Goal: Information Seeking & Learning: Learn about a topic

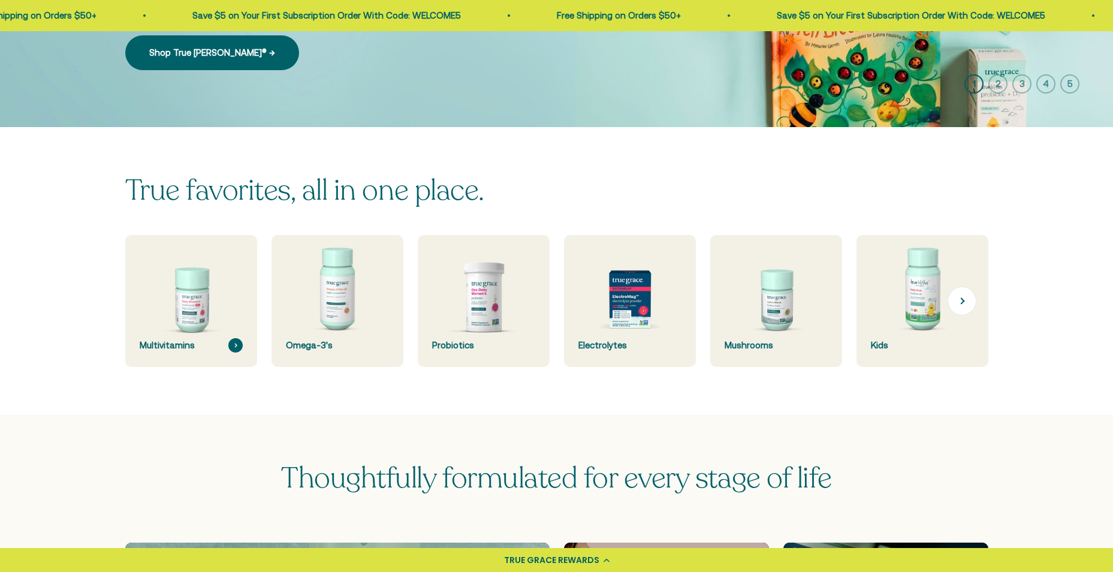
drag, startPoint x: 0, startPoint y: 0, endPoint x: 195, endPoint y: 313, distance: 368.7
click at [195, 313] on img at bounding box center [191, 301] width 140 height 140
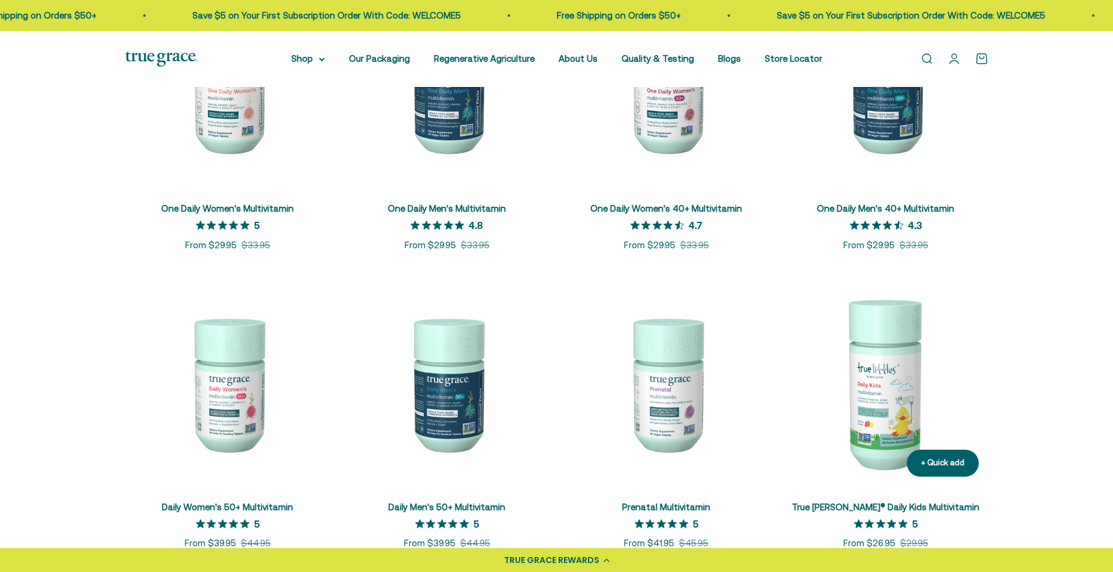
scroll to position [420, 0]
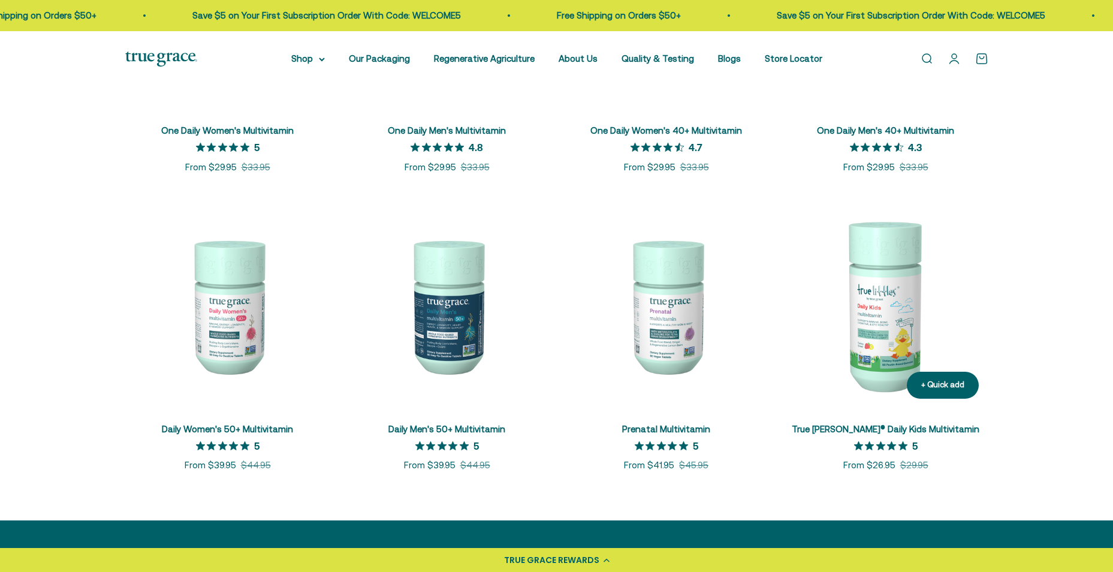
click at [885, 341] on img at bounding box center [886, 305] width 205 height 205
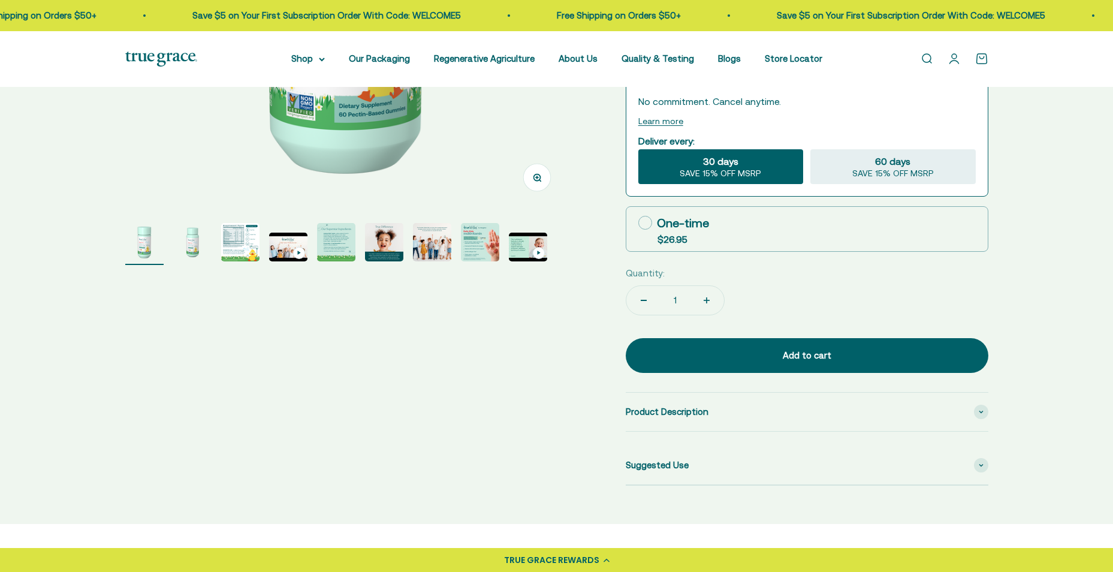
scroll to position [540, 0]
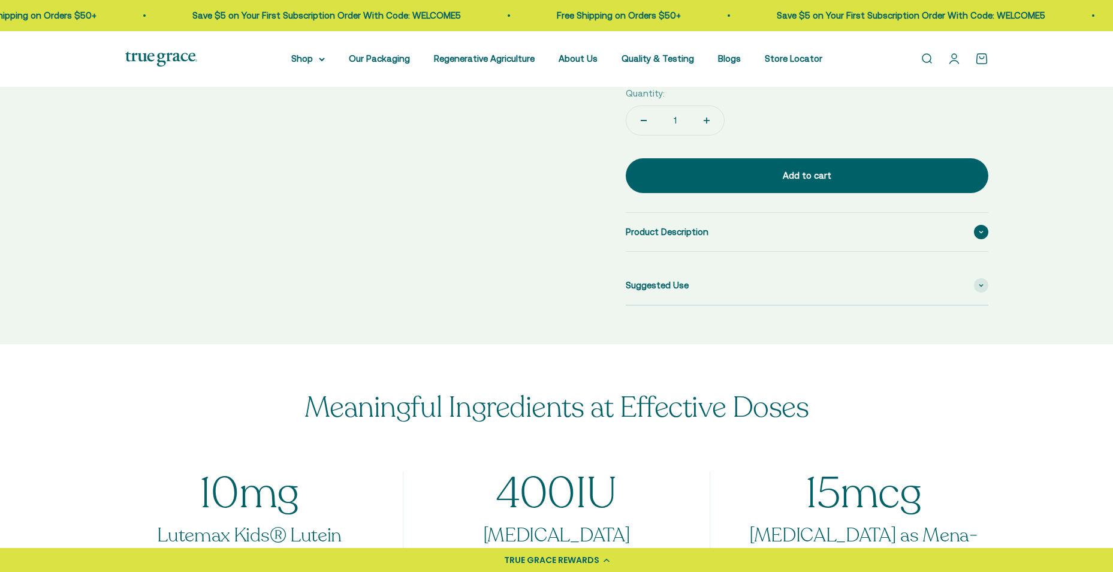
click at [986, 225] on span at bounding box center [981, 232] width 14 height 14
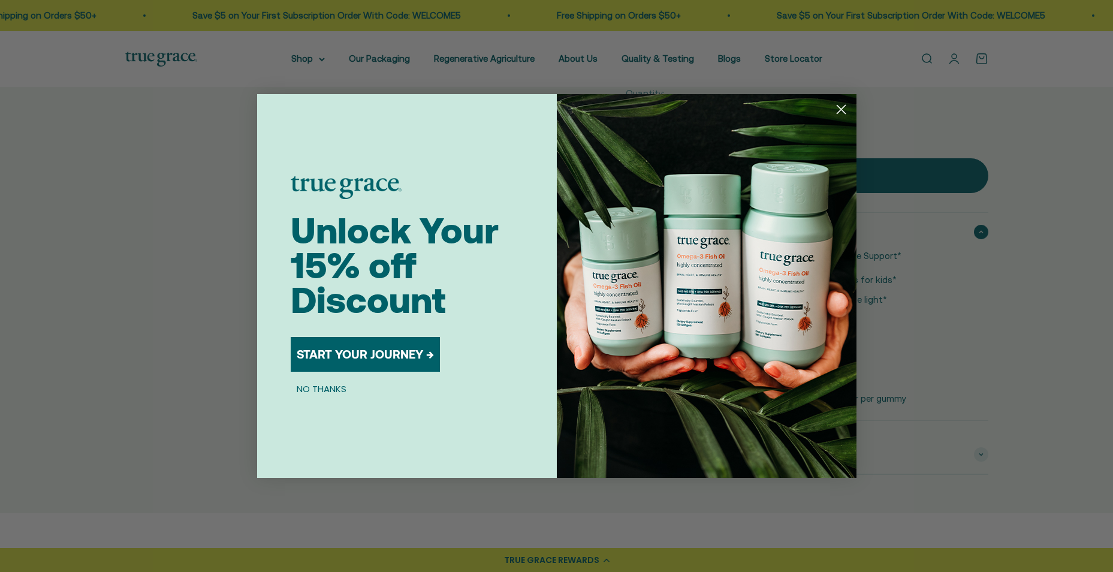
click at [837, 106] on icon "Close dialog" at bounding box center [841, 110] width 8 height 8
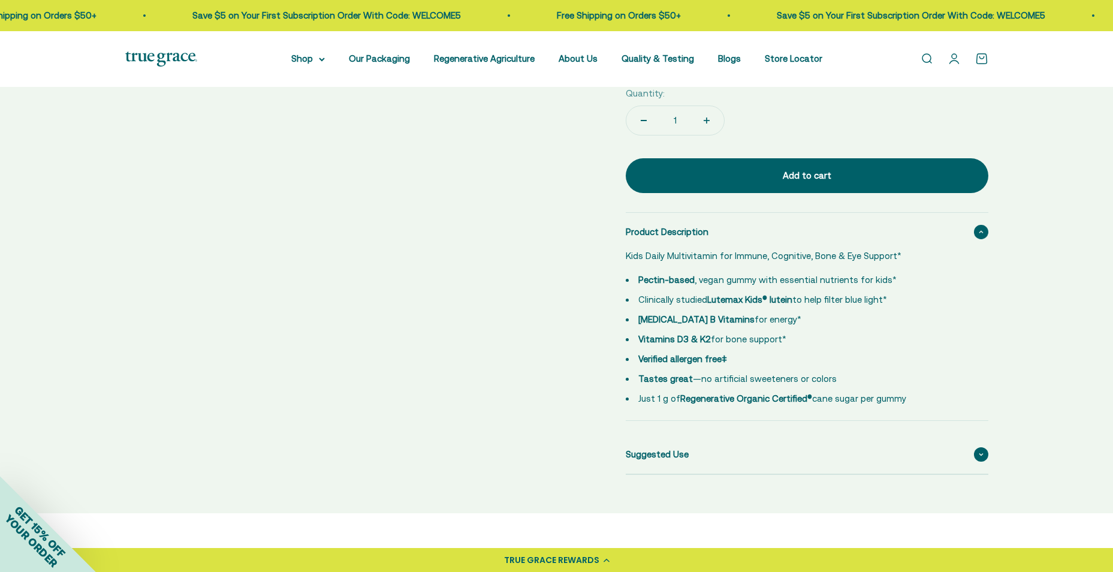
click at [972, 435] on div "Suggested Use" at bounding box center [807, 454] width 363 height 38
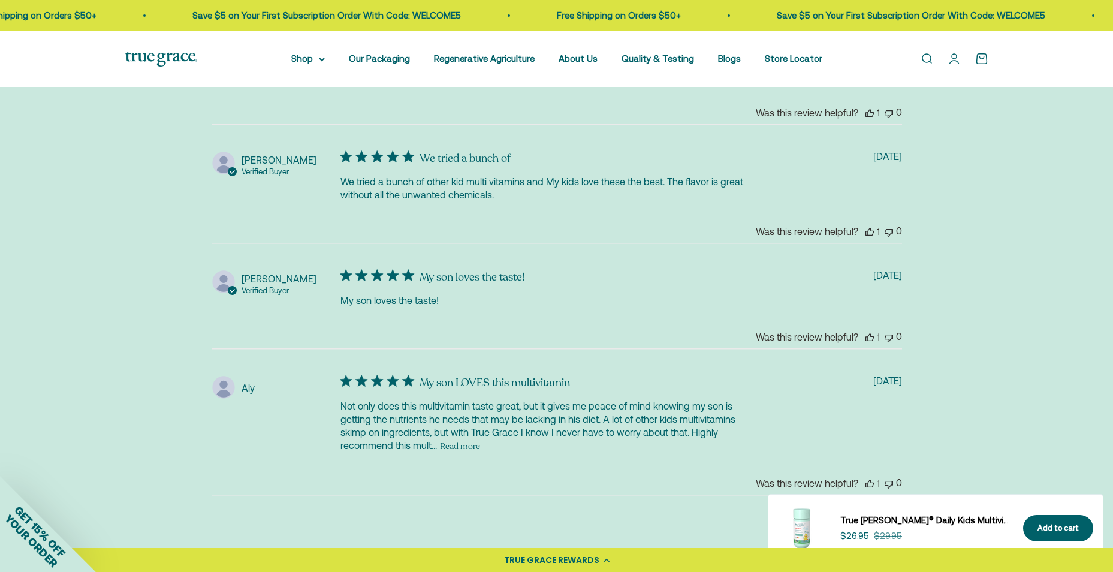
scroll to position [3238, 0]
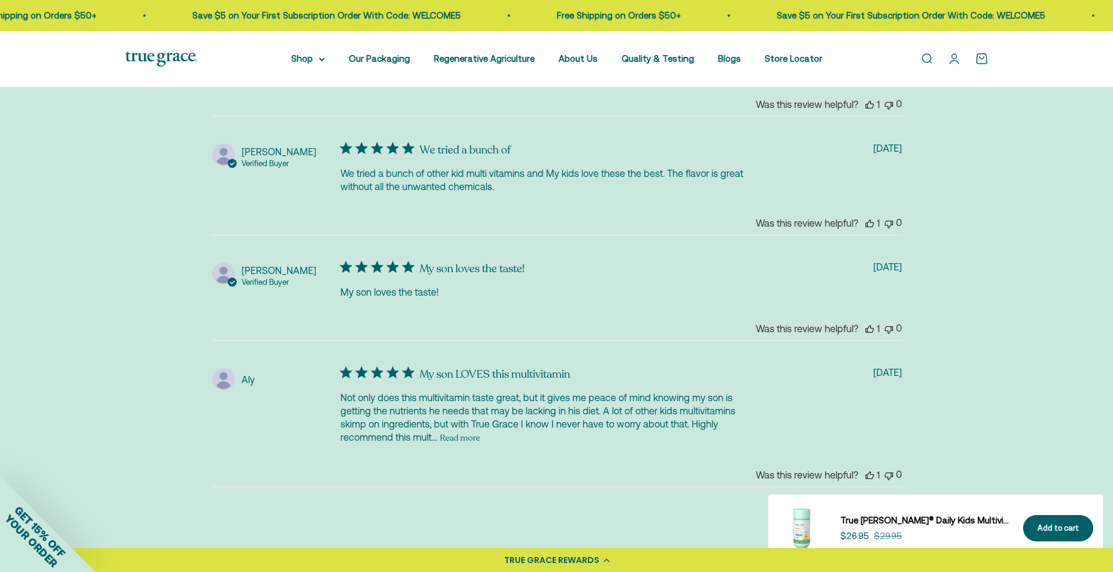
click at [471, 430] on button "Read more" at bounding box center [460, 437] width 40 height 14
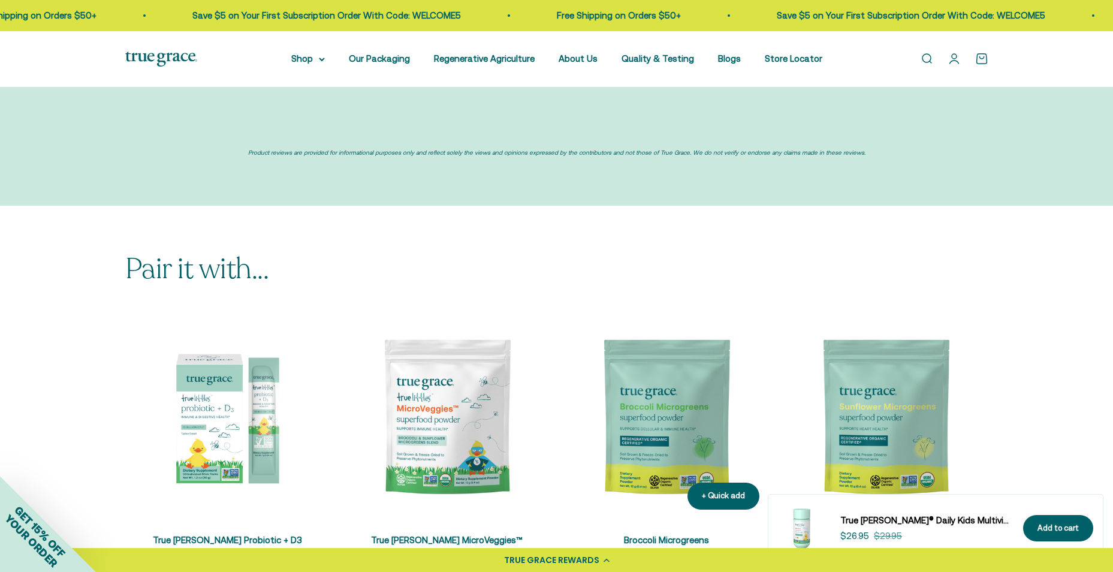
scroll to position [3777, 0]
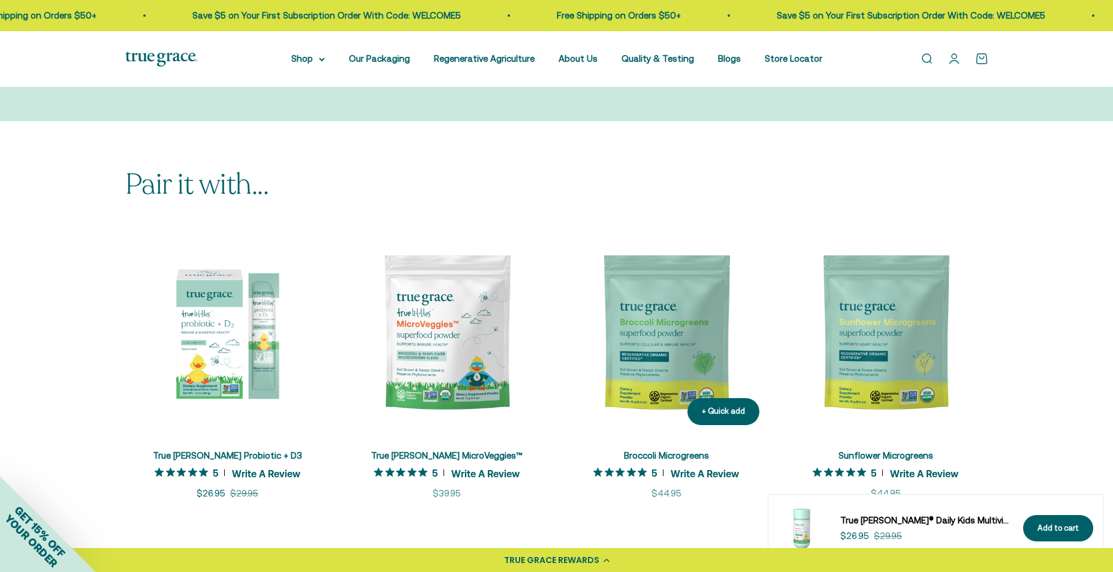
click at [661, 288] on img at bounding box center [666, 332] width 205 height 205
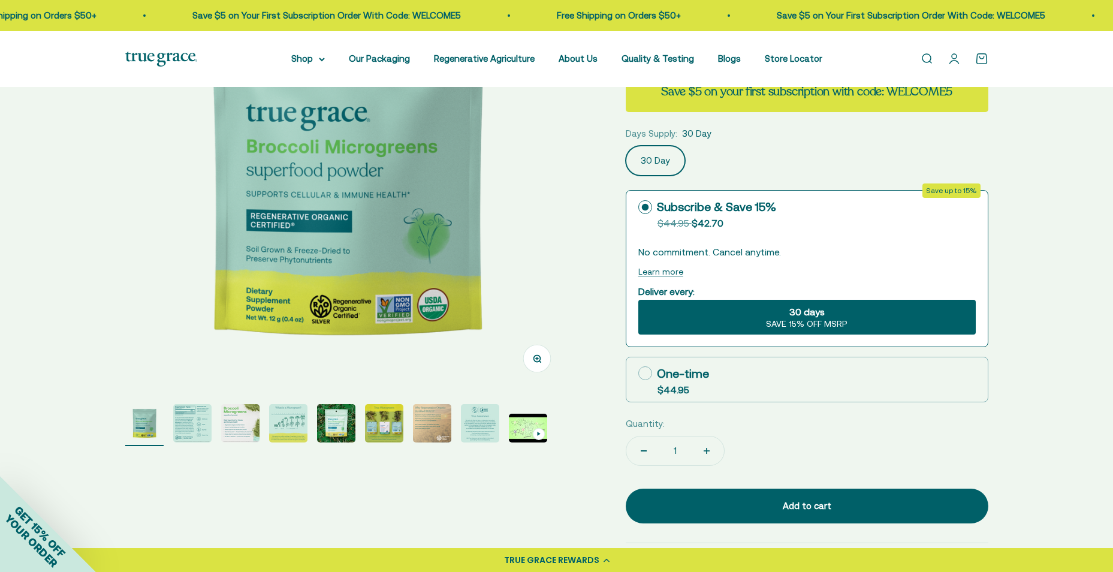
scroll to position [180, 0]
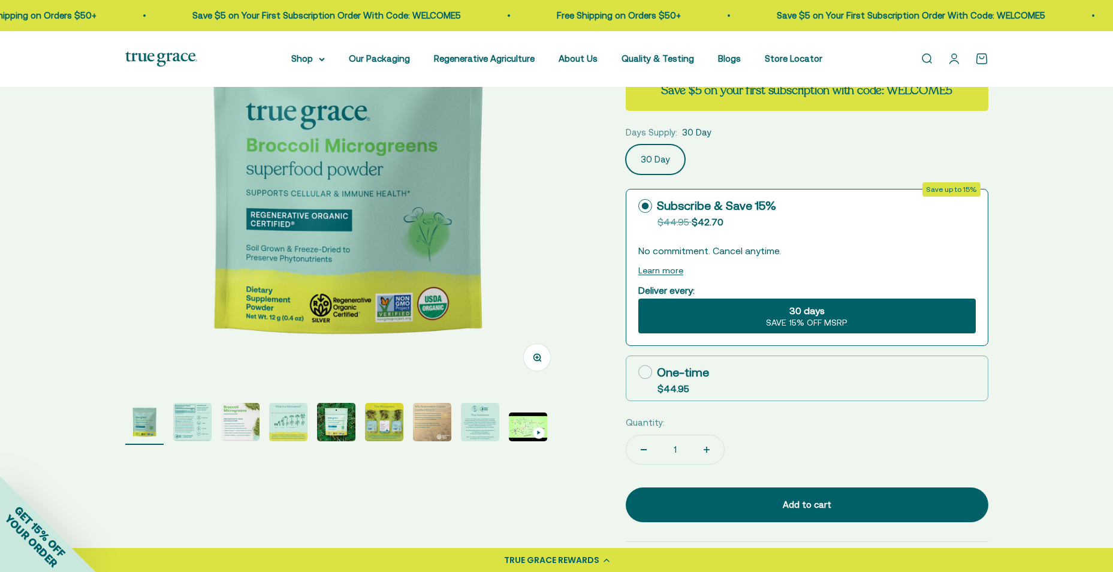
click at [197, 422] on img "Go to item 2" at bounding box center [192, 422] width 38 height 38
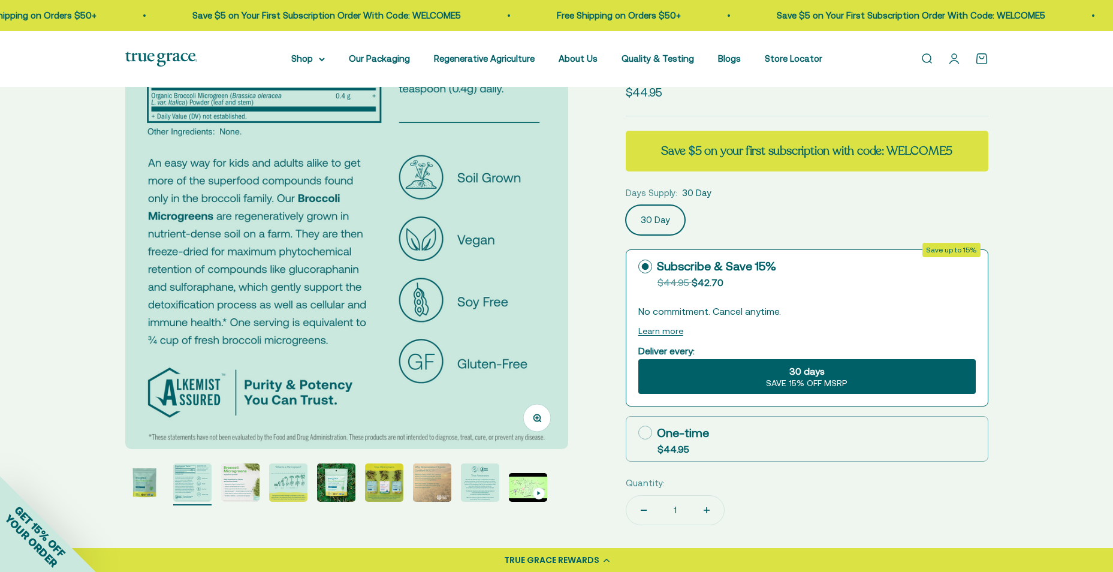
scroll to position [120, 0]
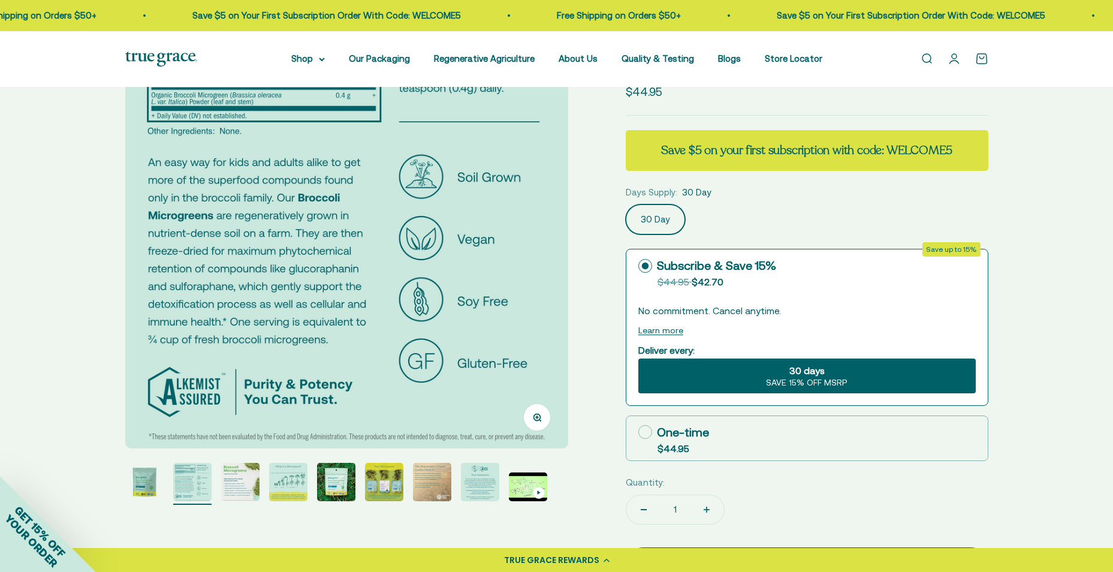
click at [267, 493] on page-dots at bounding box center [346, 484] width 443 height 42
click at [245, 489] on img "Go to item 3" at bounding box center [240, 482] width 38 height 38
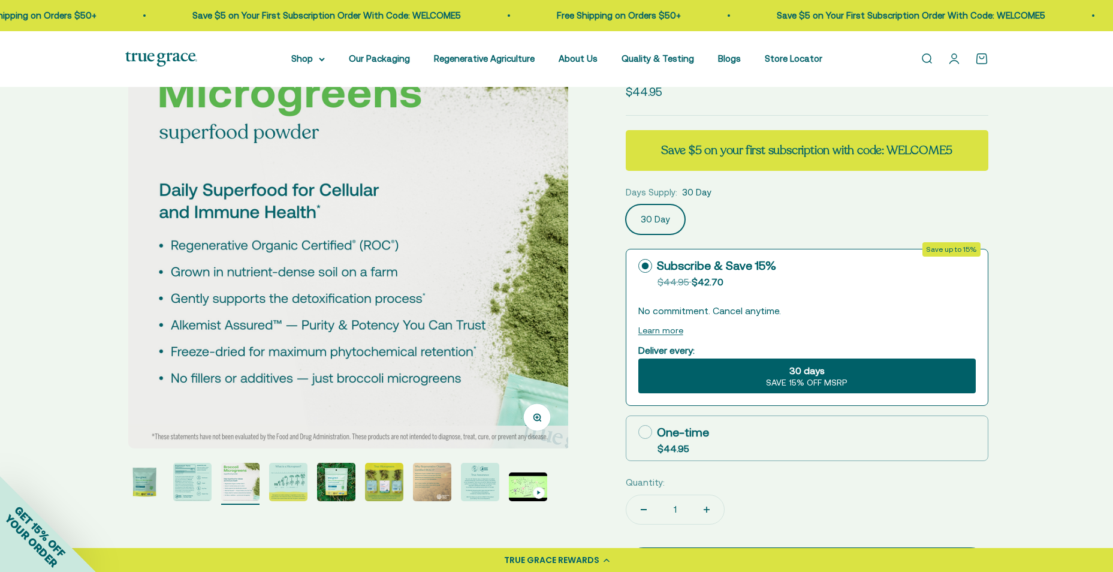
scroll to position [0, 915]
click at [299, 491] on img "Go to item 4" at bounding box center [288, 482] width 38 height 38
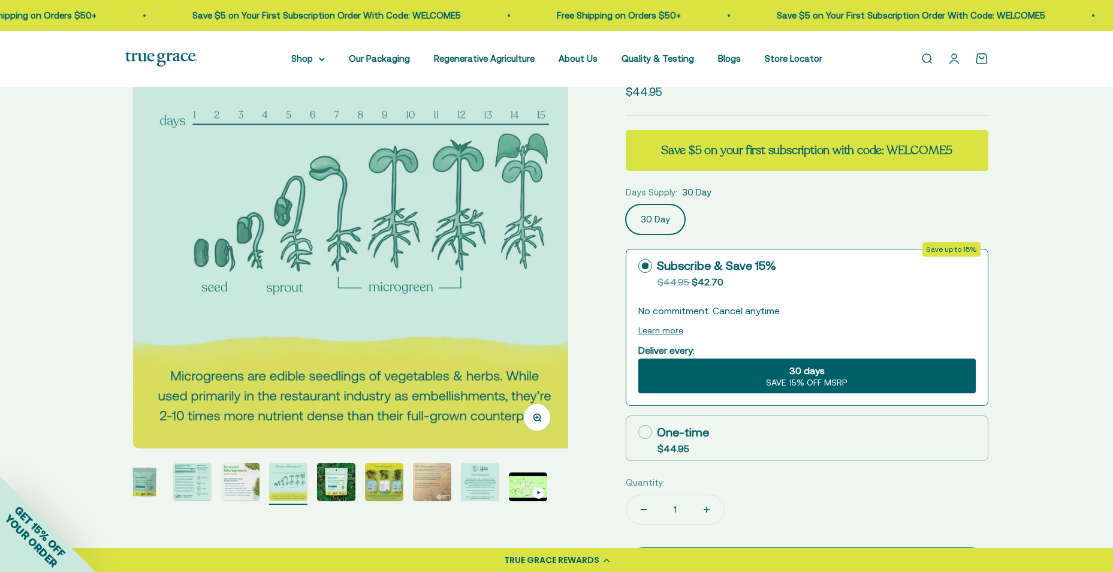
scroll to position [0, 1373]
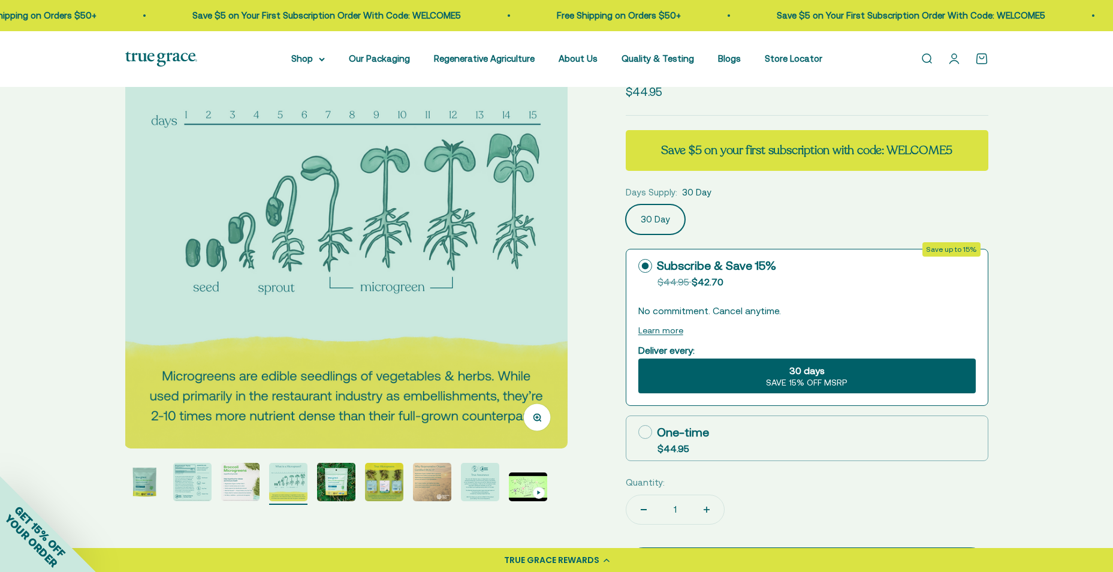
click at [347, 493] on img "Go to item 5" at bounding box center [336, 482] width 38 height 38
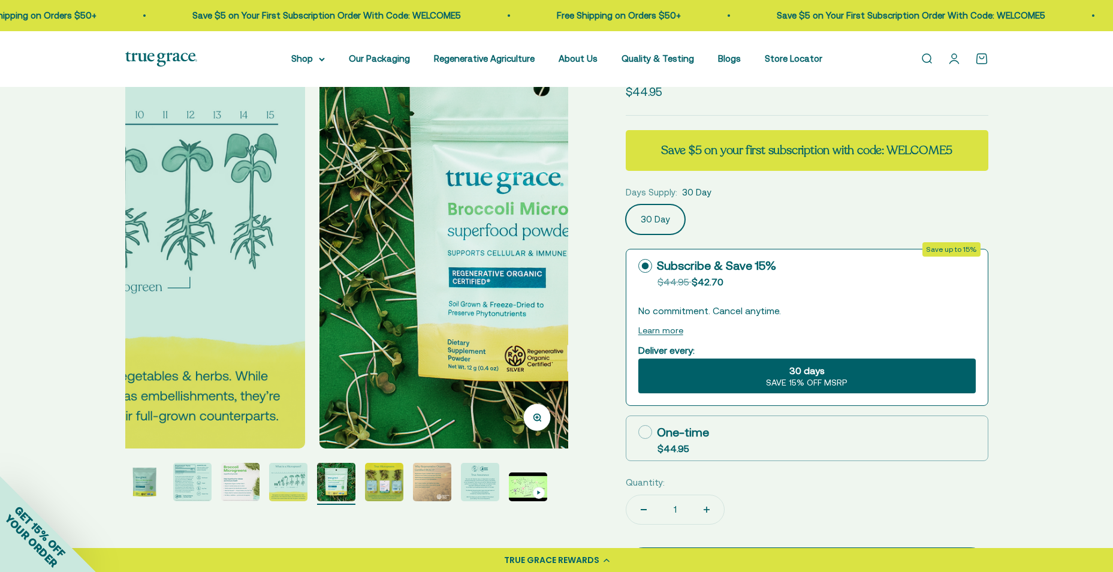
scroll to position [0, 1830]
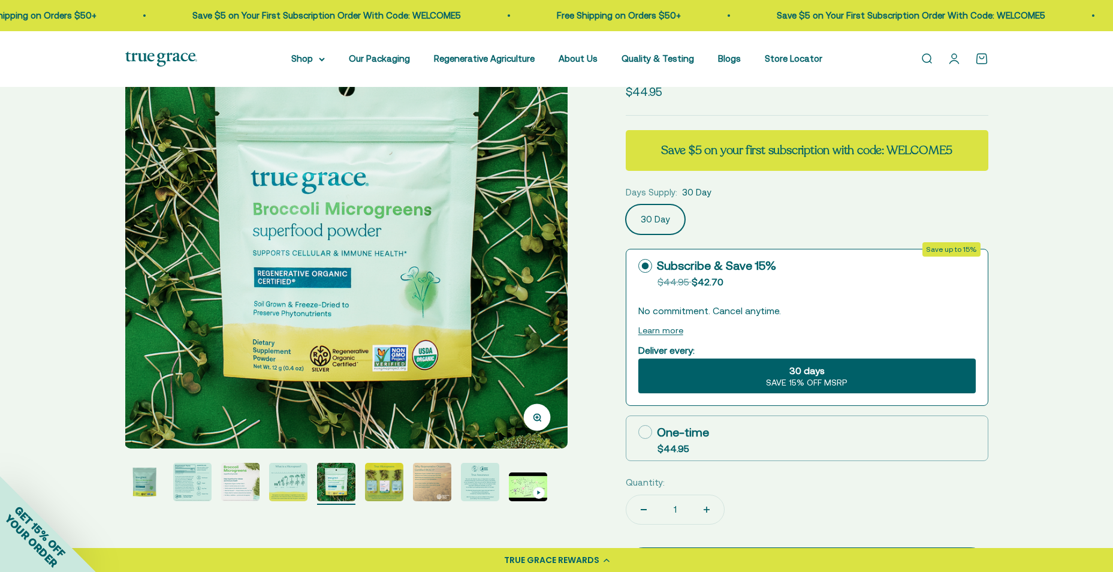
click at [381, 486] on img "Go to item 6" at bounding box center [384, 482] width 38 height 38
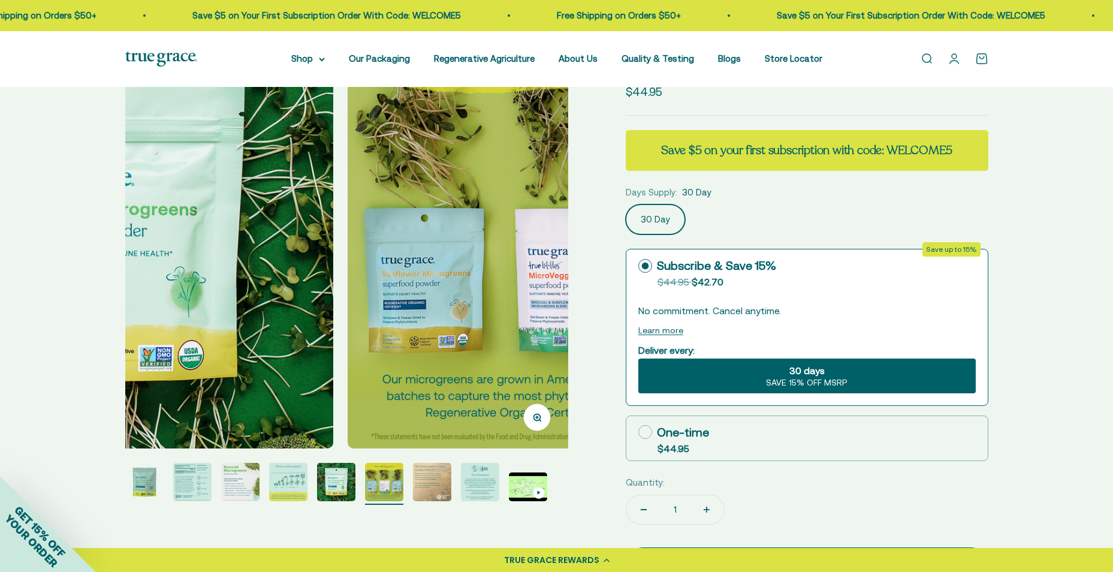
scroll to position [0, 2288]
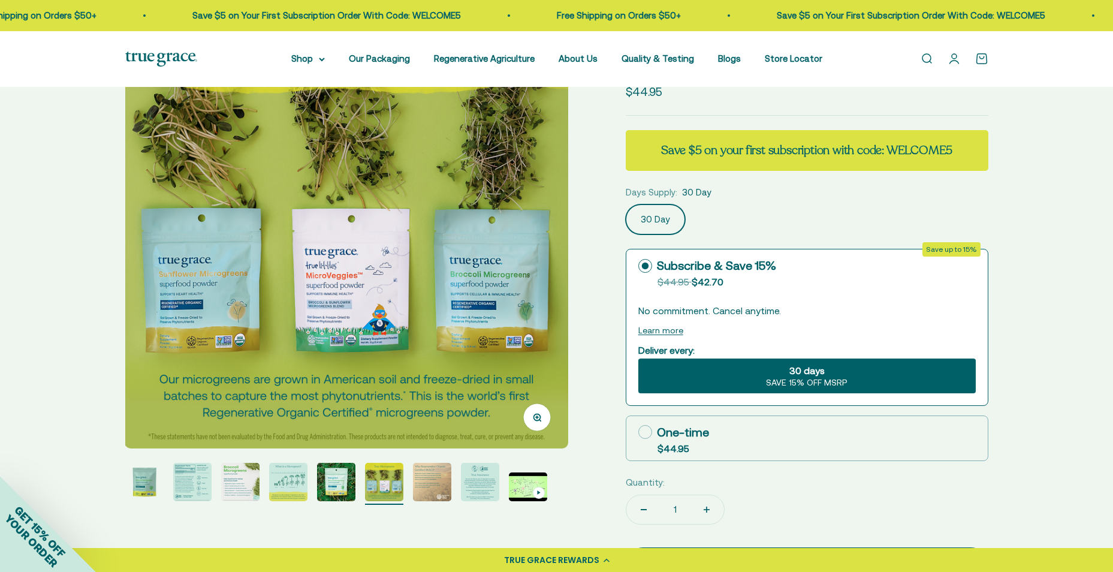
click at [449, 489] on img "Go to item 7" at bounding box center [432, 482] width 38 height 38
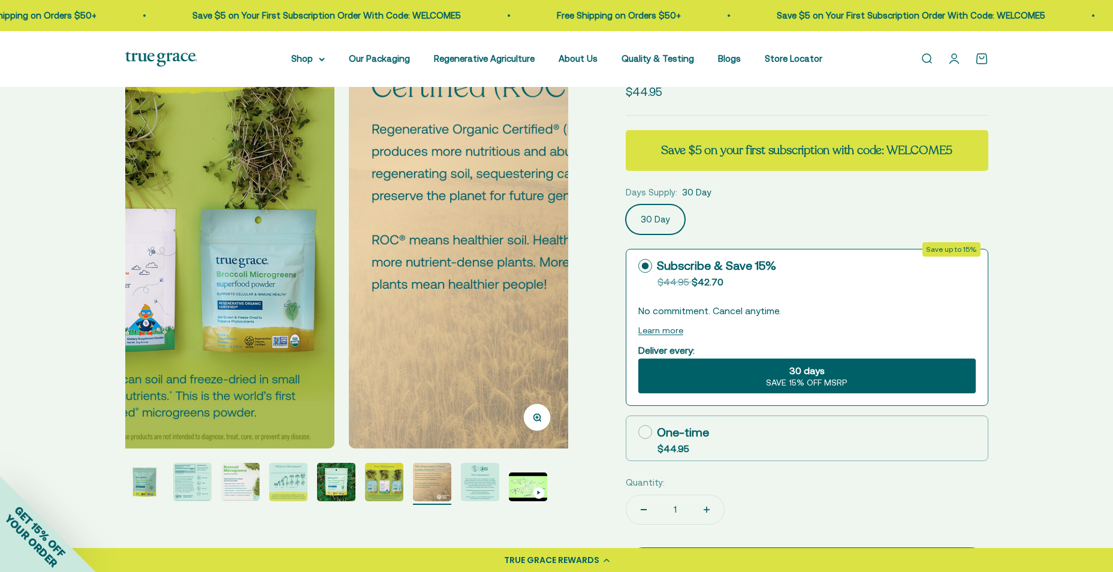
scroll to position [0, 2745]
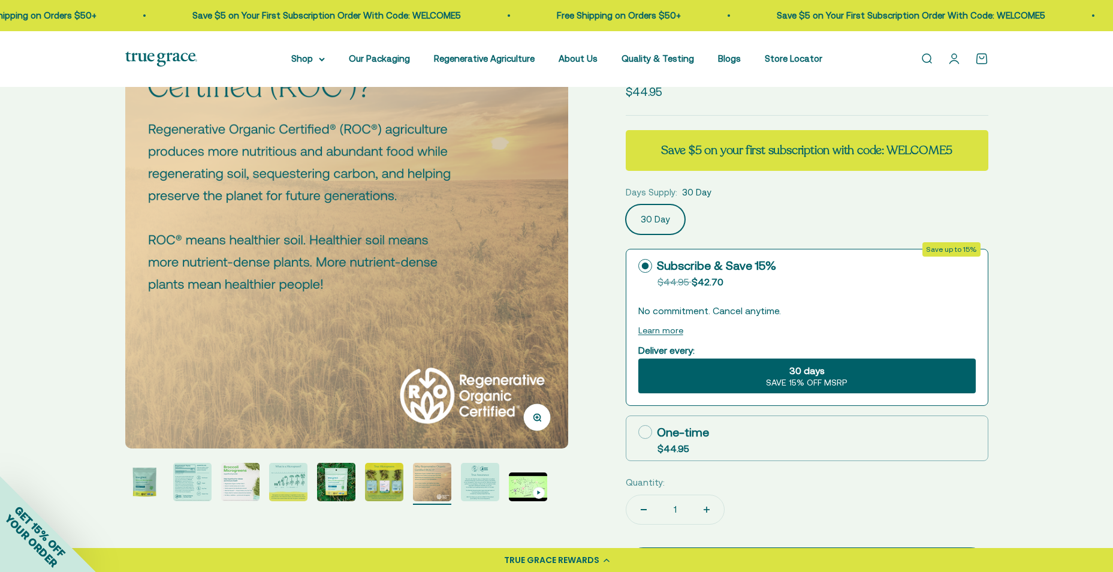
click at [478, 479] on img "Go to item 8" at bounding box center [480, 482] width 38 height 38
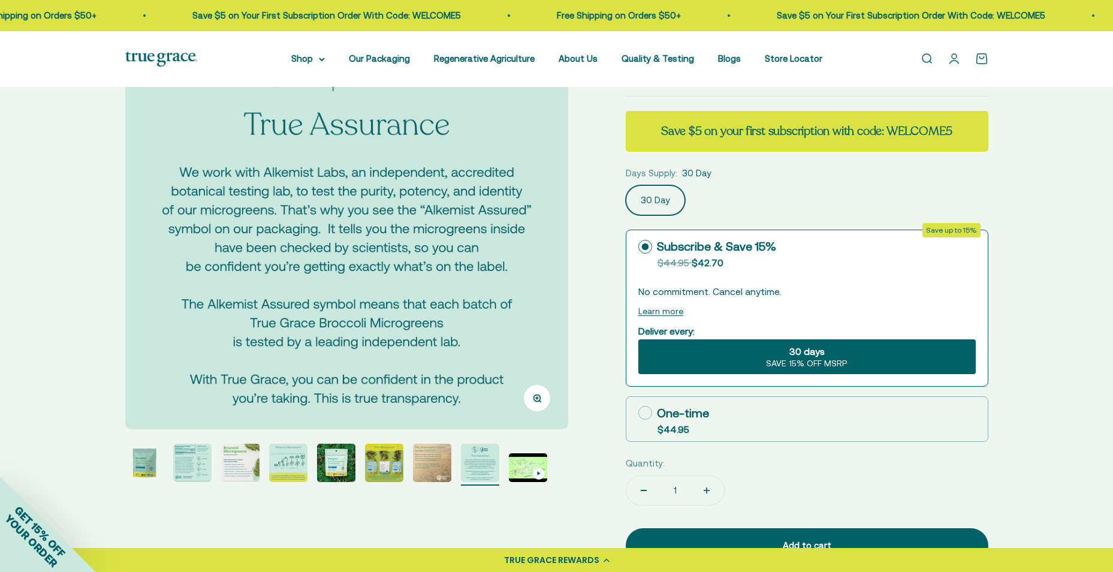
scroll to position [120, 0]
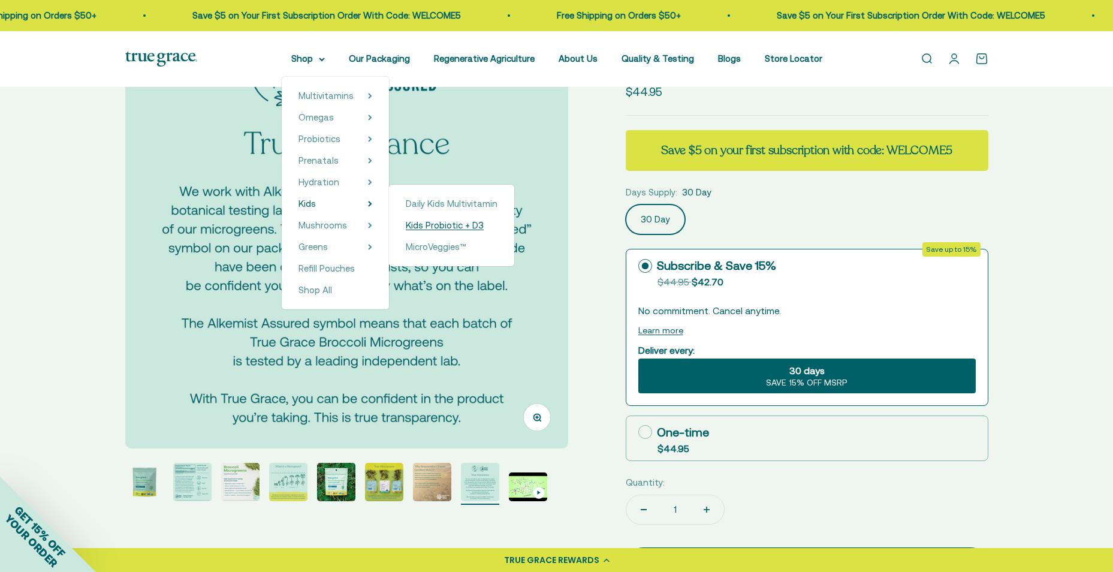
click at [433, 226] on span "Kids Probiotic + D3" at bounding box center [445, 225] width 78 height 10
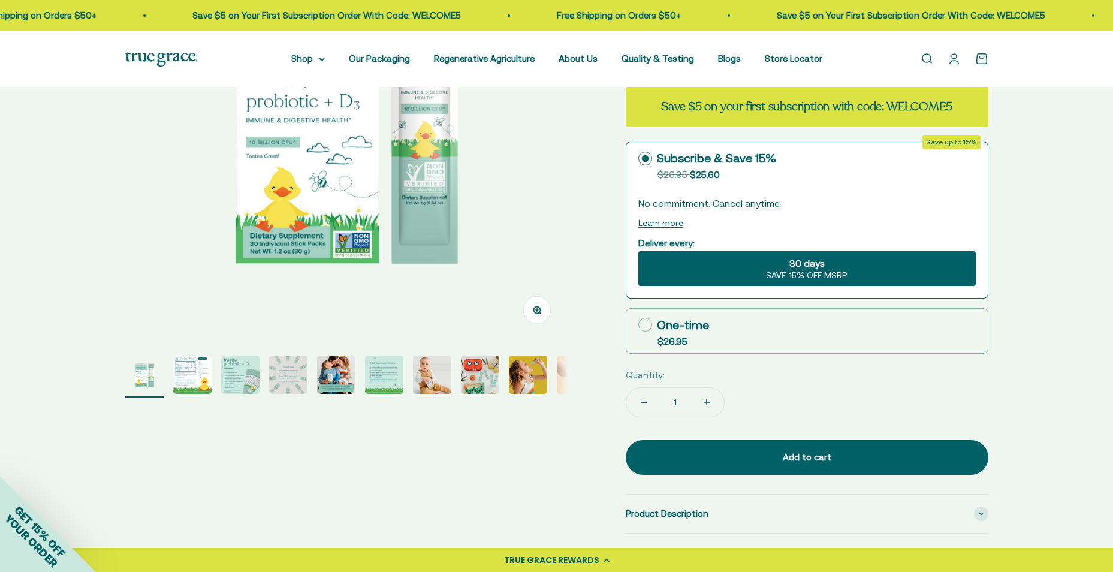
scroll to position [240, 0]
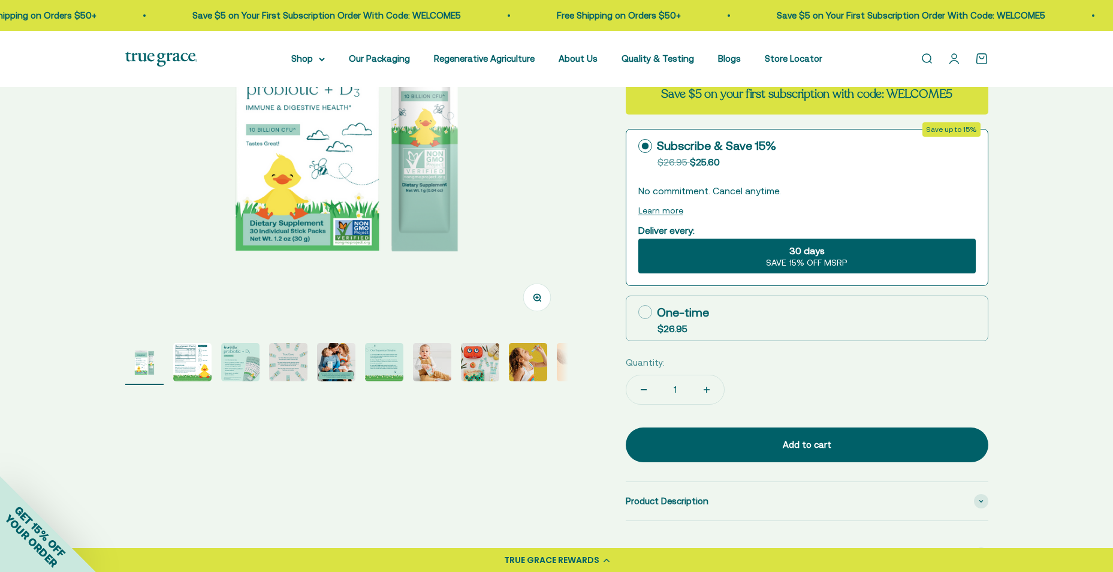
click at [185, 366] on img "Go to item 2" at bounding box center [192, 362] width 38 height 38
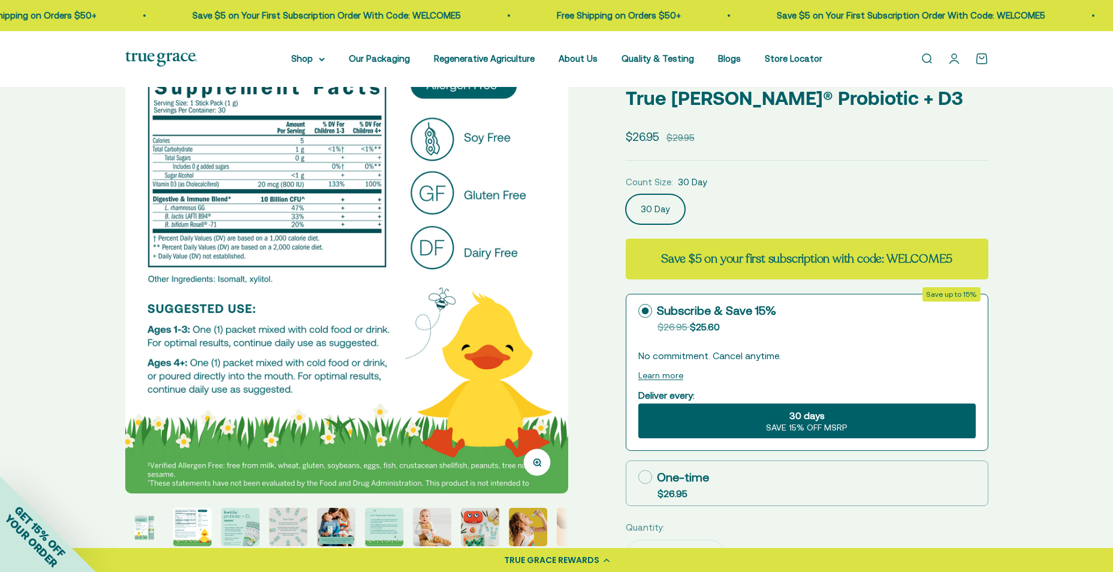
scroll to position [60, 0]
